Goal: Task Accomplishment & Management: Use online tool/utility

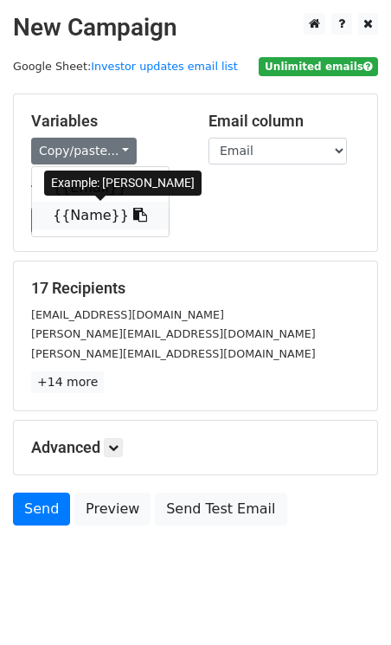
click at [133, 215] on icon at bounding box center [140, 215] width 14 height 14
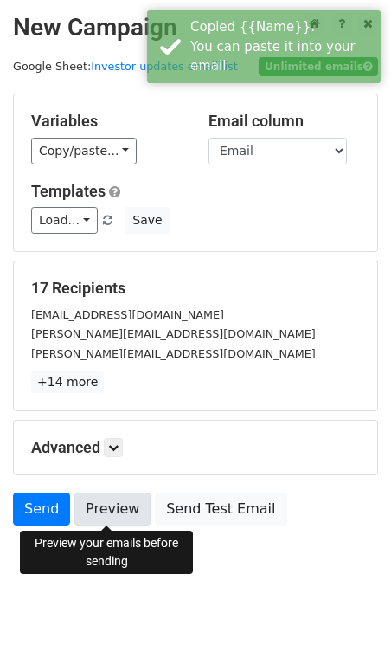
click at [106, 499] on link "Preview" at bounding box center [112, 509] width 76 height 33
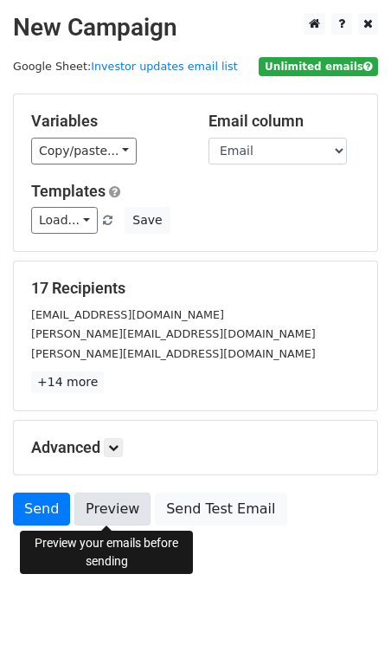
scroll to position [28, 0]
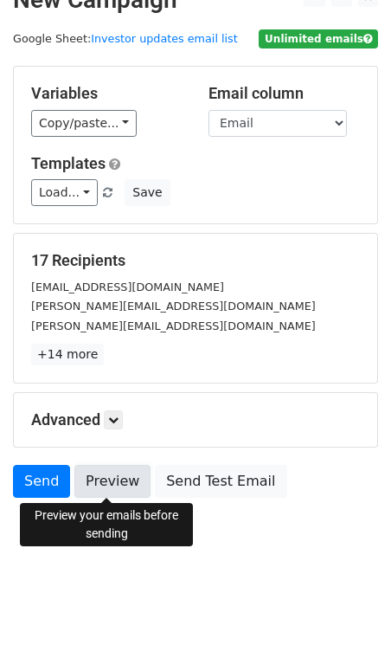
click at [114, 465] on link "Preview" at bounding box center [112, 481] width 76 height 33
click at [123, 476] on link "Preview" at bounding box center [112, 481] width 76 height 33
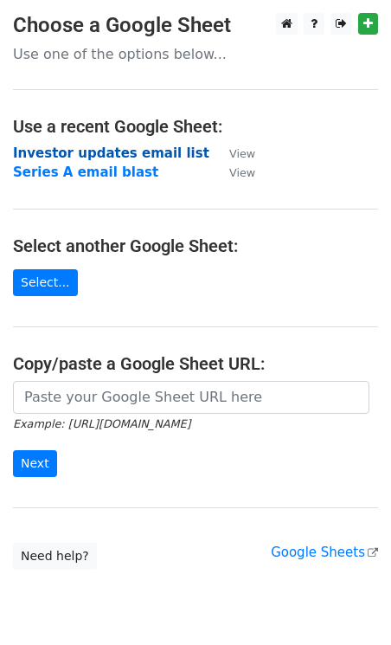
click at [121, 149] on strong "Investor updates email list" at bounding box center [111, 153] width 197 height 16
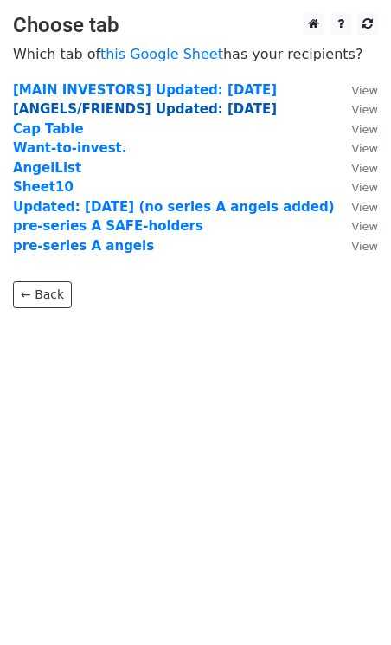
click at [117, 110] on strong "[ANGELS/FRIENDS] Updated: July 17th 2025" at bounding box center [145, 109] width 264 height 16
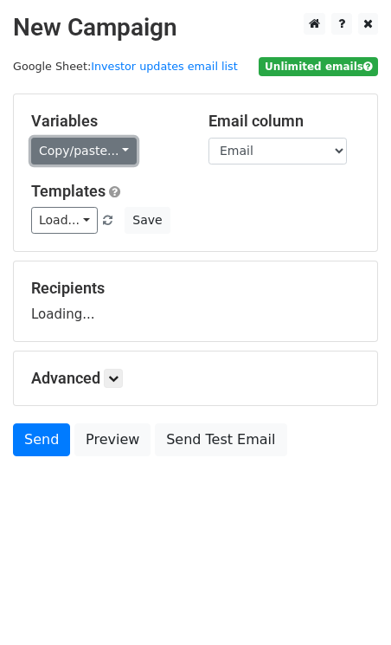
click at [101, 143] on link "Copy/paste..." at bounding box center [84, 151] width 106 height 27
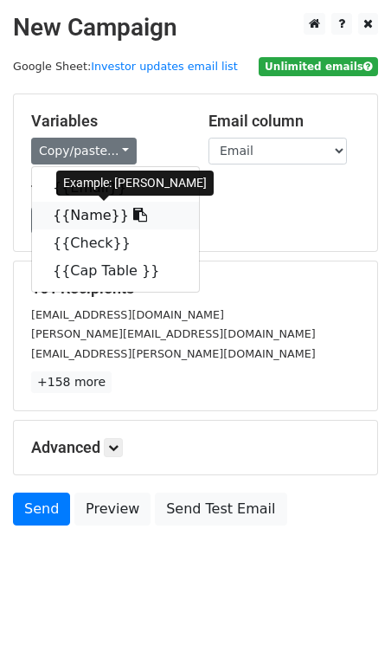
click at [87, 210] on link "{{Name}}" at bounding box center [115, 216] width 167 height 28
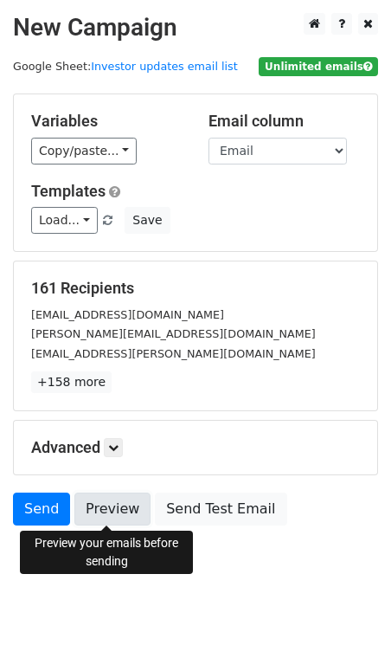
click at [102, 520] on link "Preview" at bounding box center [112, 509] width 76 height 33
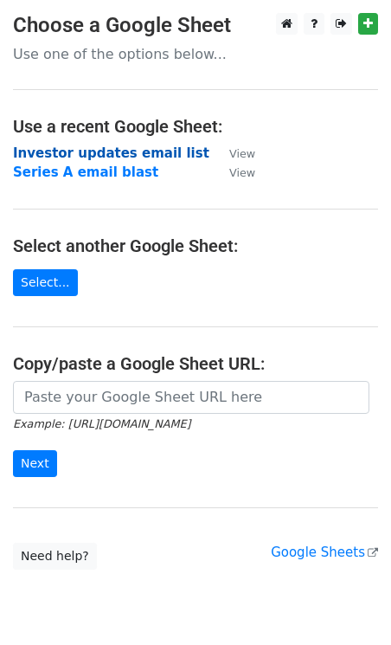
click at [151, 151] on strong "Investor updates email list" at bounding box center [111, 153] width 197 height 16
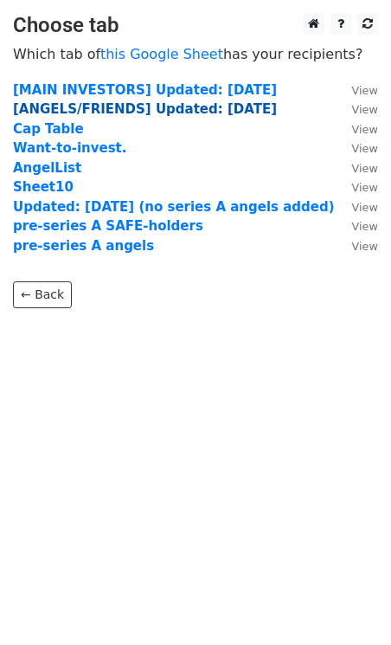
click at [145, 107] on strong "[ANGELS/FRIENDS] Updated: [DATE]" at bounding box center [145, 109] width 264 height 16
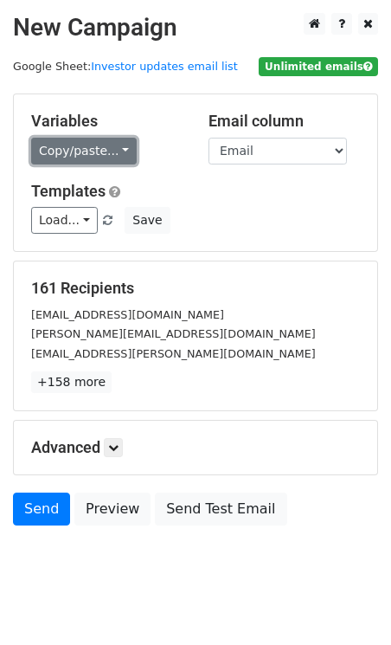
click at [85, 158] on link "Copy/paste..." at bounding box center [84, 151] width 106 height 27
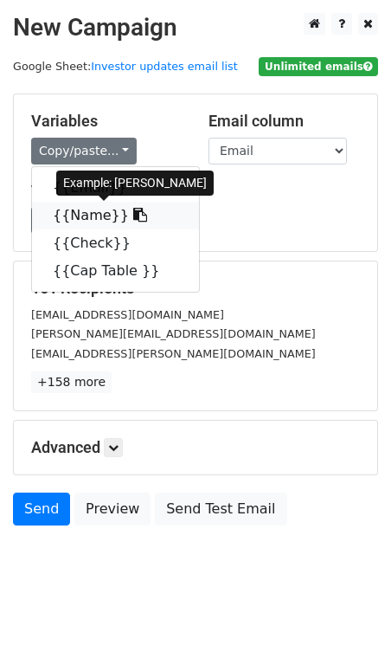
click at [81, 210] on link "{{Name}}" at bounding box center [115, 216] width 167 height 28
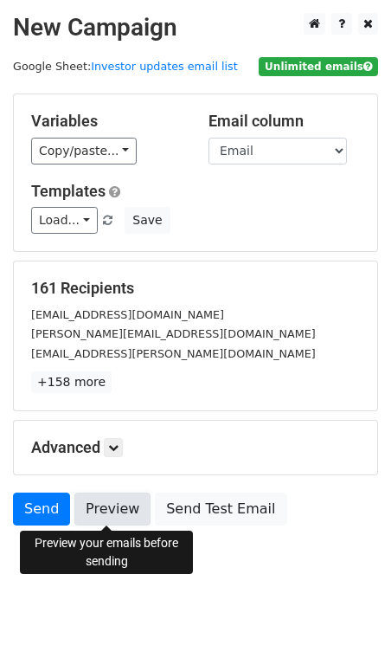
click at [99, 506] on link "Preview" at bounding box center [112, 509] width 76 height 33
